Goal: Task Accomplishment & Management: Manage account settings

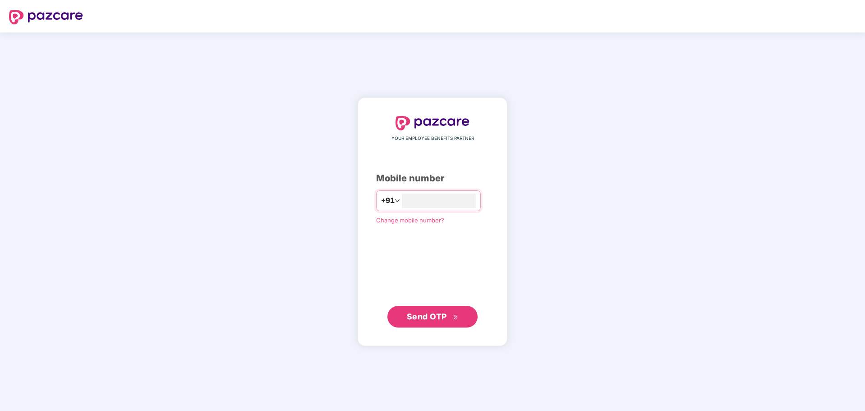
type input "**********"
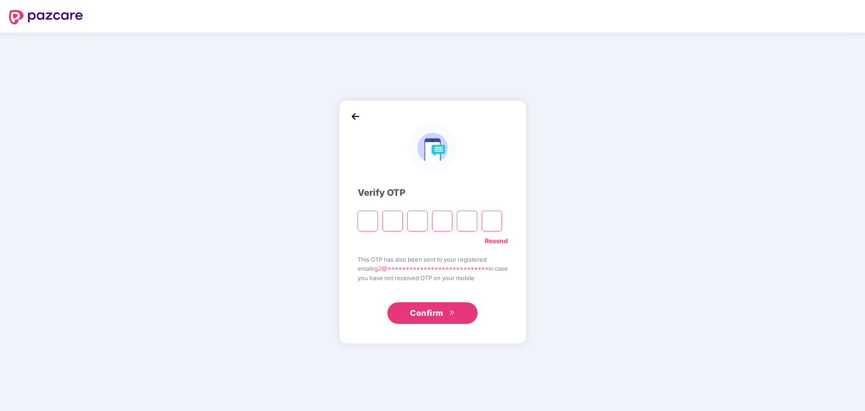
type input "*"
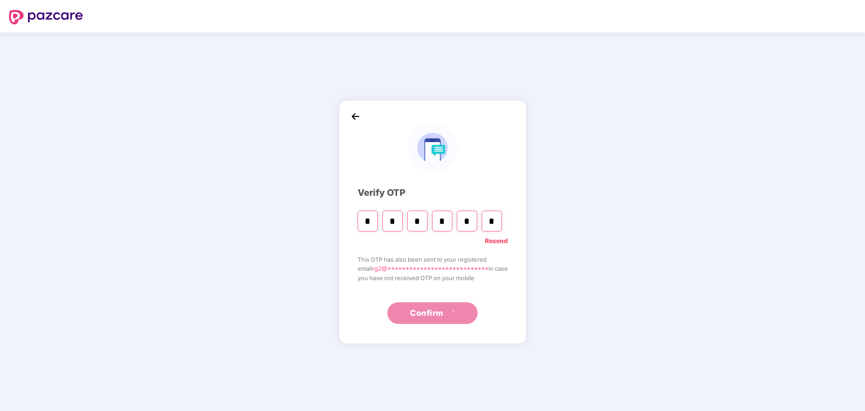
type input "*"
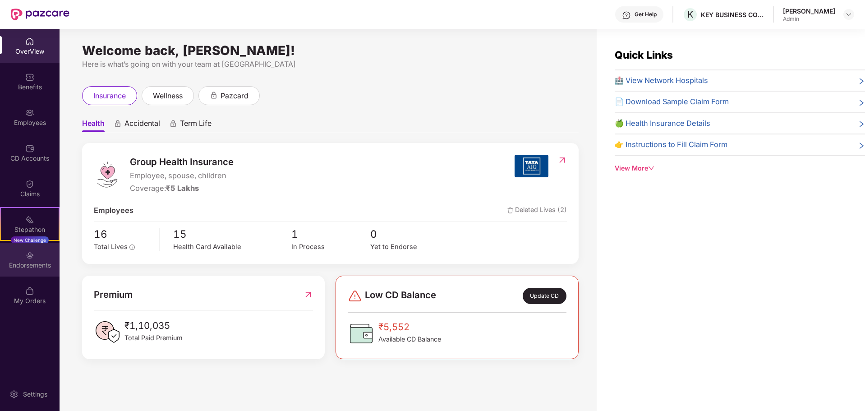
click at [15, 263] on div "Endorsements" at bounding box center [30, 265] width 60 height 9
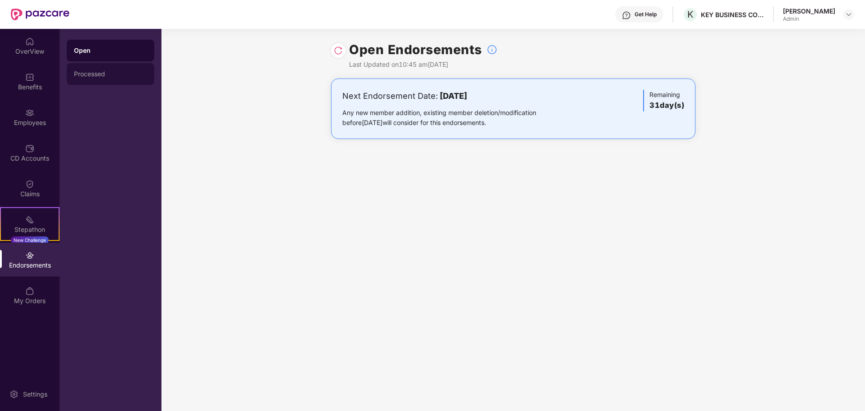
click at [91, 77] on div "Processed" at bounding box center [110, 73] width 73 height 7
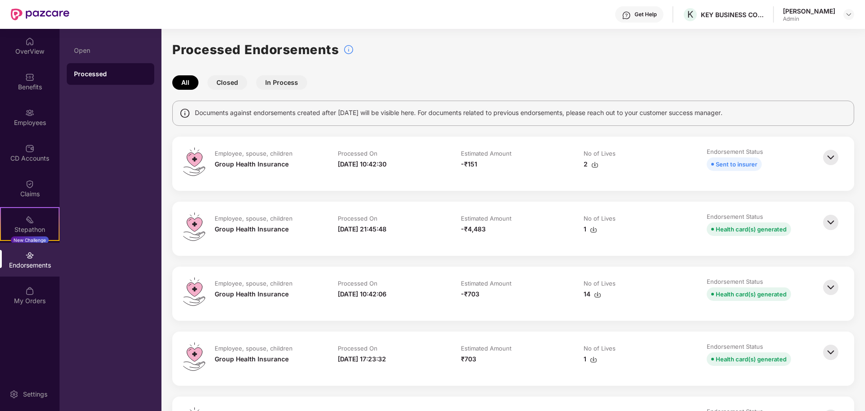
click at [831, 159] on img at bounding box center [831, 157] width 20 height 20
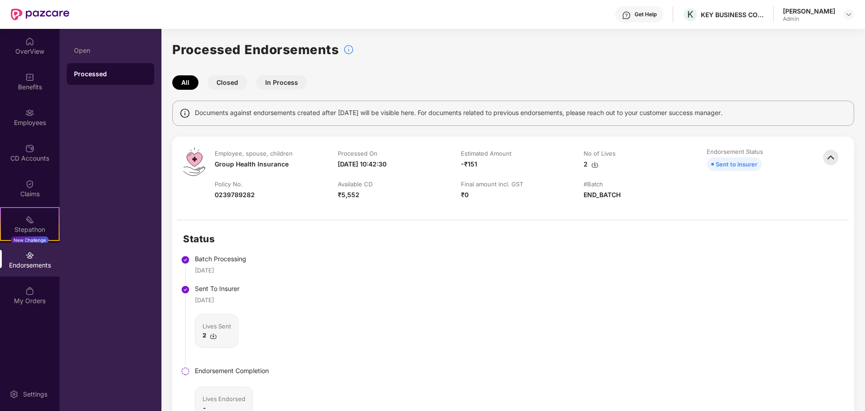
scroll to position [90, 0]
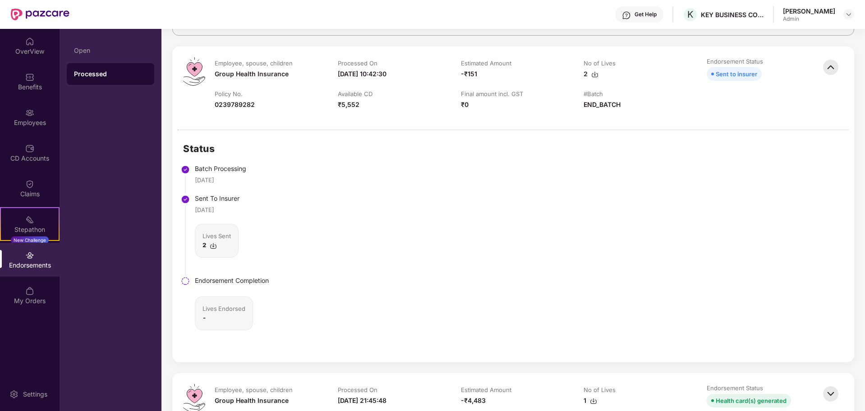
click at [212, 246] on img at bounding box center [213, 245] width 7 height 7
click at [376, 264] on div "Status Batch Processing [DATE] Sent To Insurer [DATE] Lives Sent 2 Endorsement …" at bounding box center [513, 246] width 682 height 232
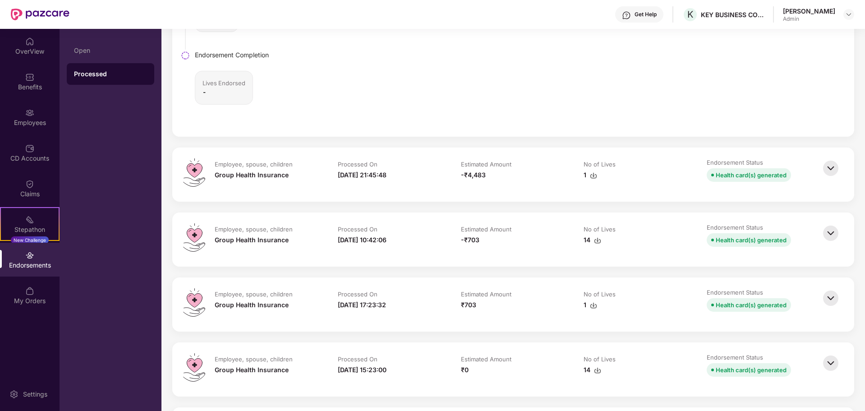
click at [495, 100] on div "Status Batch Processing [DATE] Sent To Insurer [DATE] Lives Sent 2 Endorsement …" at bounding box center [513, 21] width 682 height 232
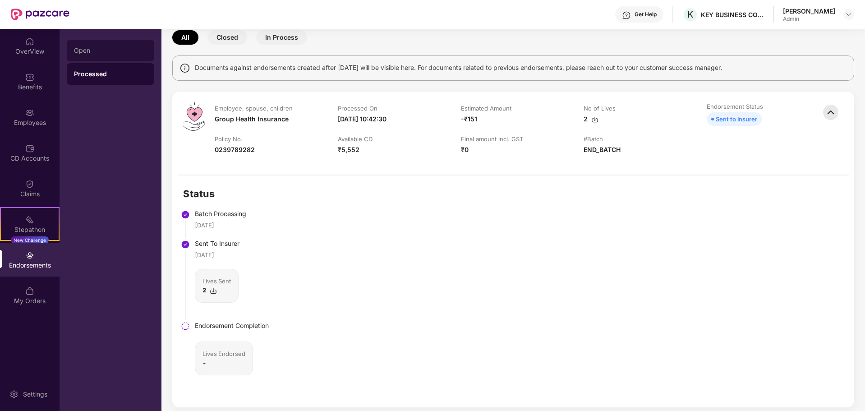
click at [79, 50] on div "Open" at bounding box center [110, 50] width 73 height 7
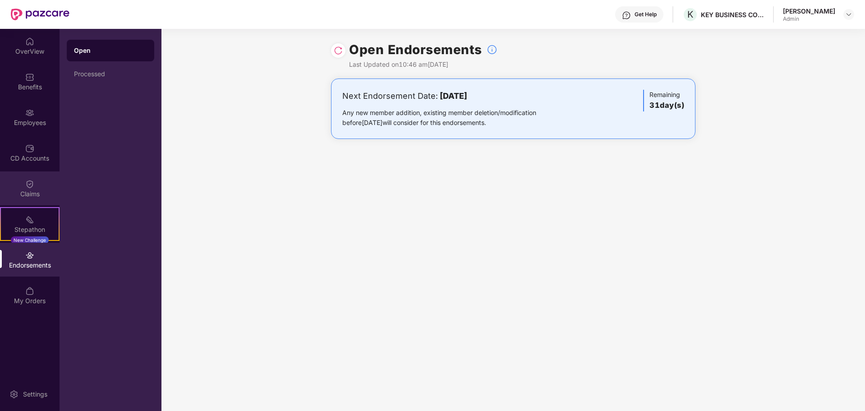
click at [33, 187] on img at bounding box center [29, 183] width 9 height 9
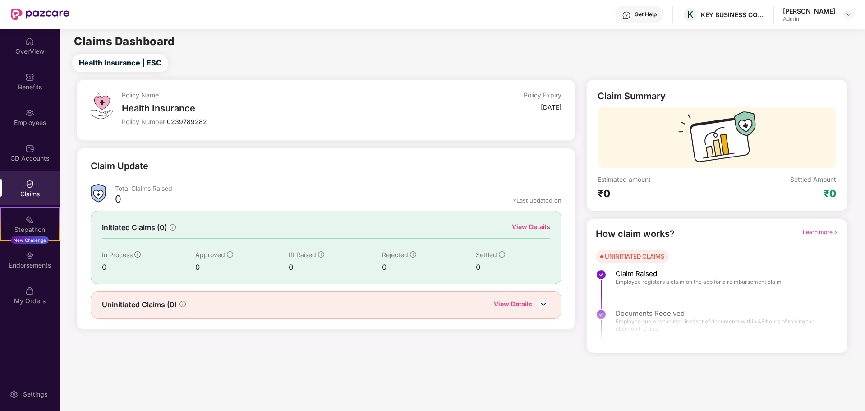
click at [33, 112] on img at bounding box center [29, 112] width 9 height 9
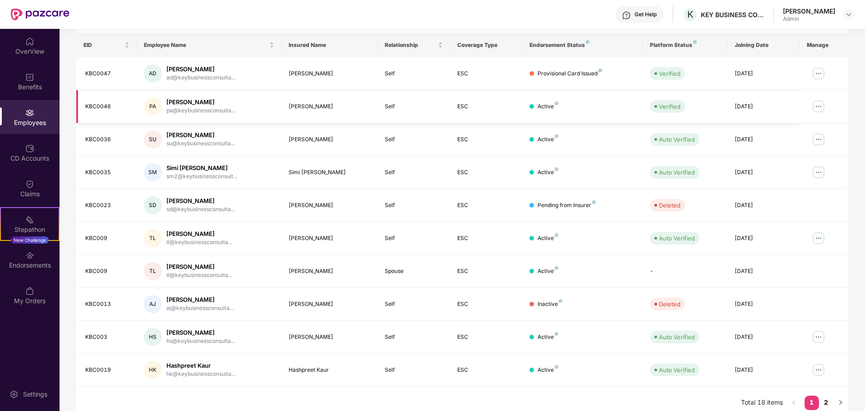
scroll to position [143, 0]
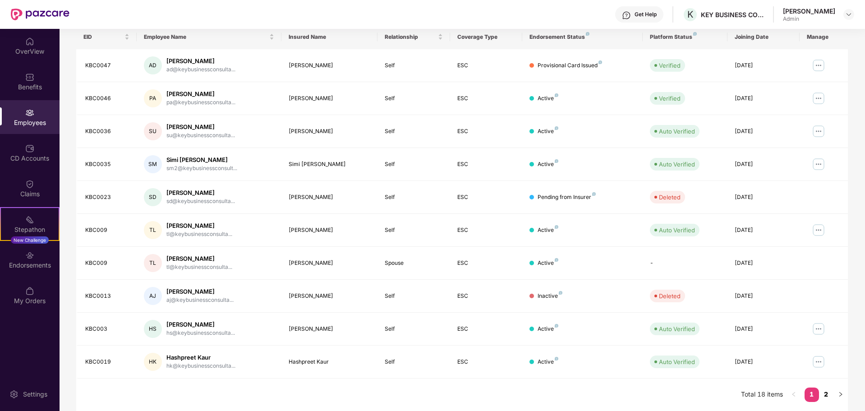
click at [826, 393] on link "2" at bounding box center [826, 394] width 14 height 14
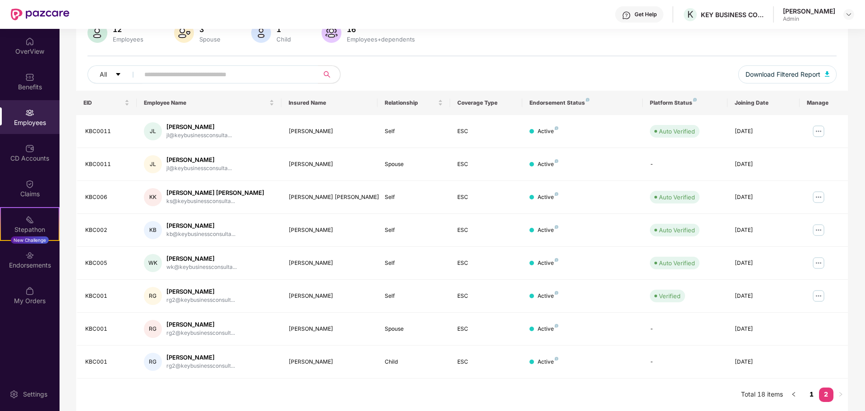
scroll to position [78, 0]
click at [811, 394] on link "1" at bounding box center [812, 394] width 14 height 14
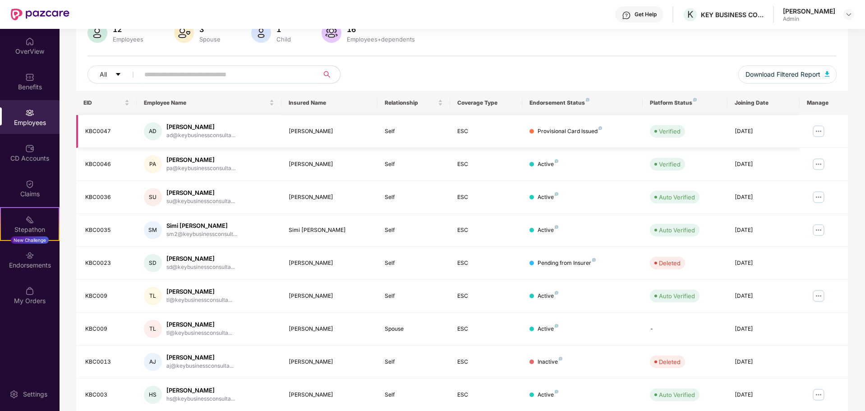
click at [823, 131] on img at bounding box center [818, 131] width 14 height 14
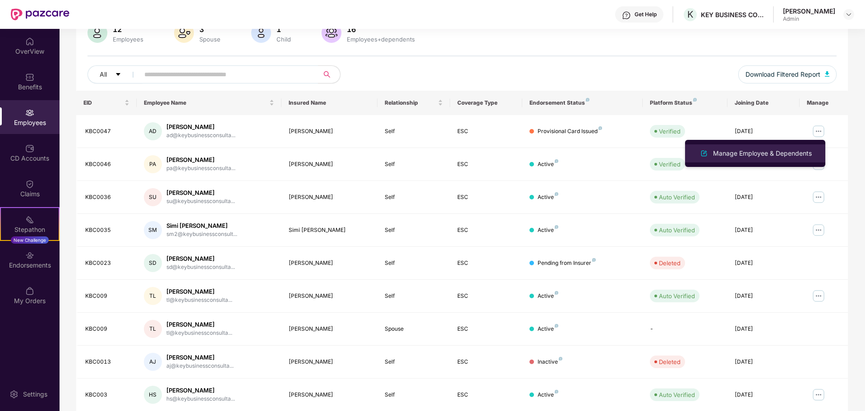
click at [747, 151] on div "Manage Employee & Dependents" at bounding box center [762, 153] width 102 height 10
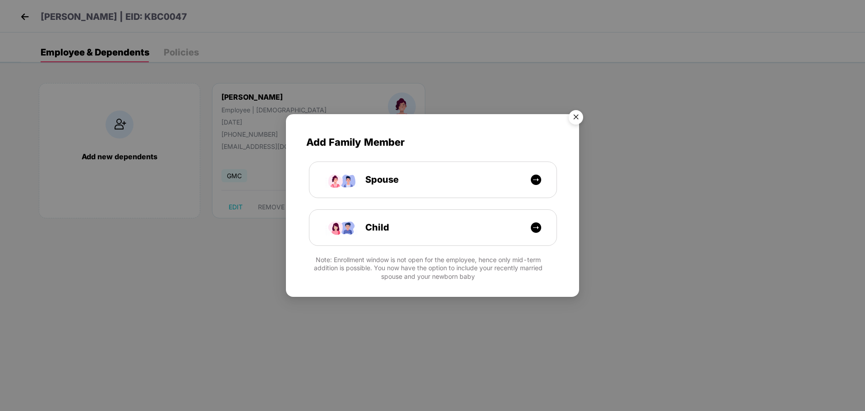
click at [576, 115] on img "Close" at bounding box center [575, 118] width 25 height 25
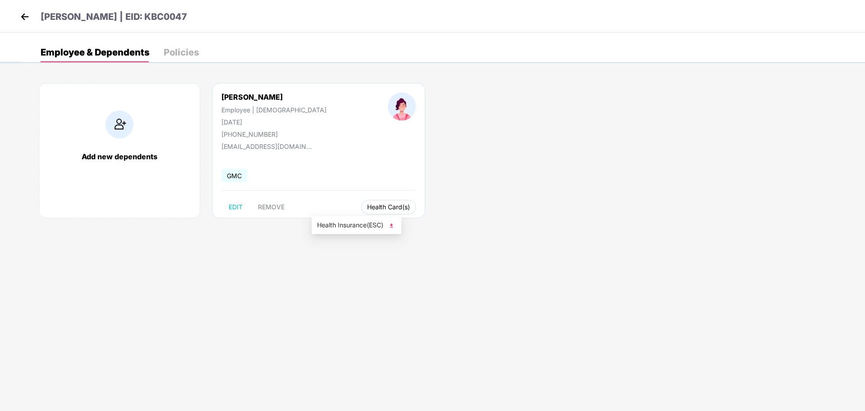
click at [367, 208] on span "Health Card(s)" at bounding box center [388, 207] width 43 height 5
click at [391, 224] on img at bounding box center [391, 225] width 9 height 9
click at [25, 19] on img at bounding box center [25, 17] width 14 height 14
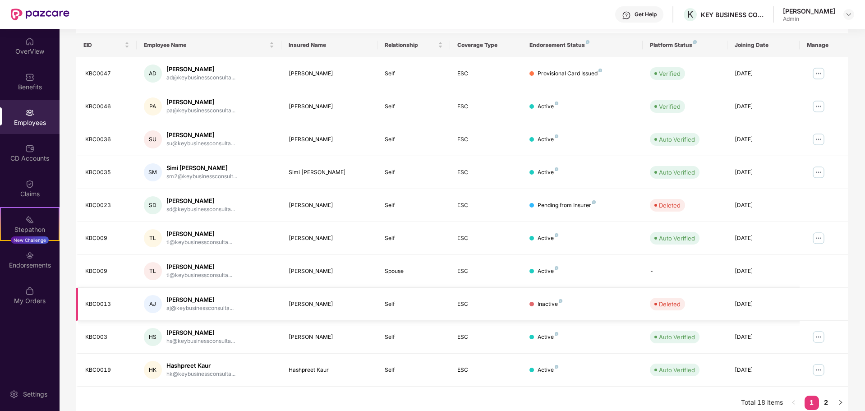
scroll to position [143, 0]
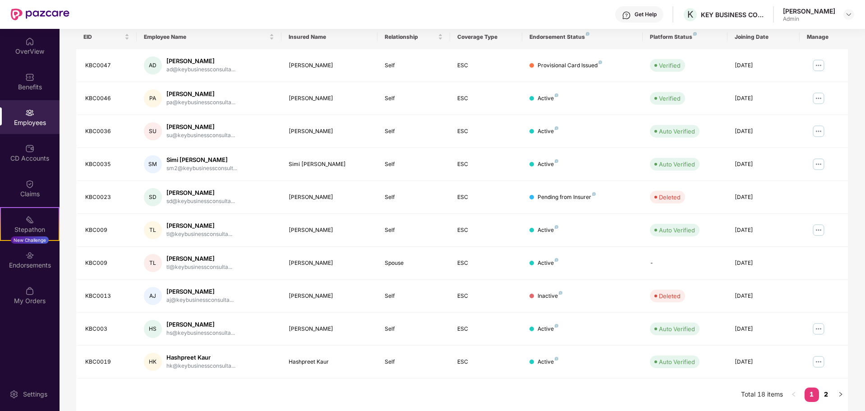
click at [825, 393] on link "2" at bounding box center [826, 394] width 14 height 14
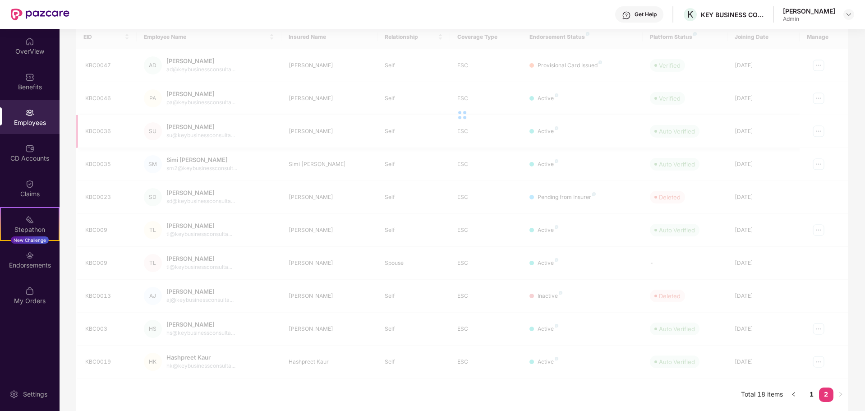
scroll to position [78, 0]
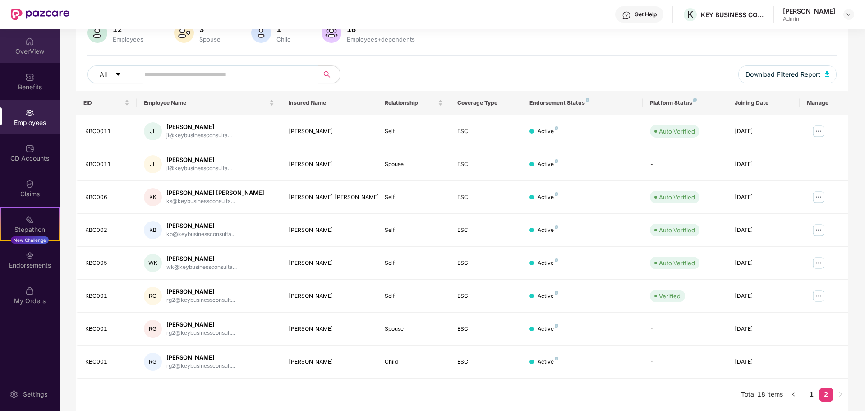
click at [27, 48] on div "OverView" at bounding box center [30, 50] width 60 height 9
